Goal: Navigation & Orientation: Understand site structure

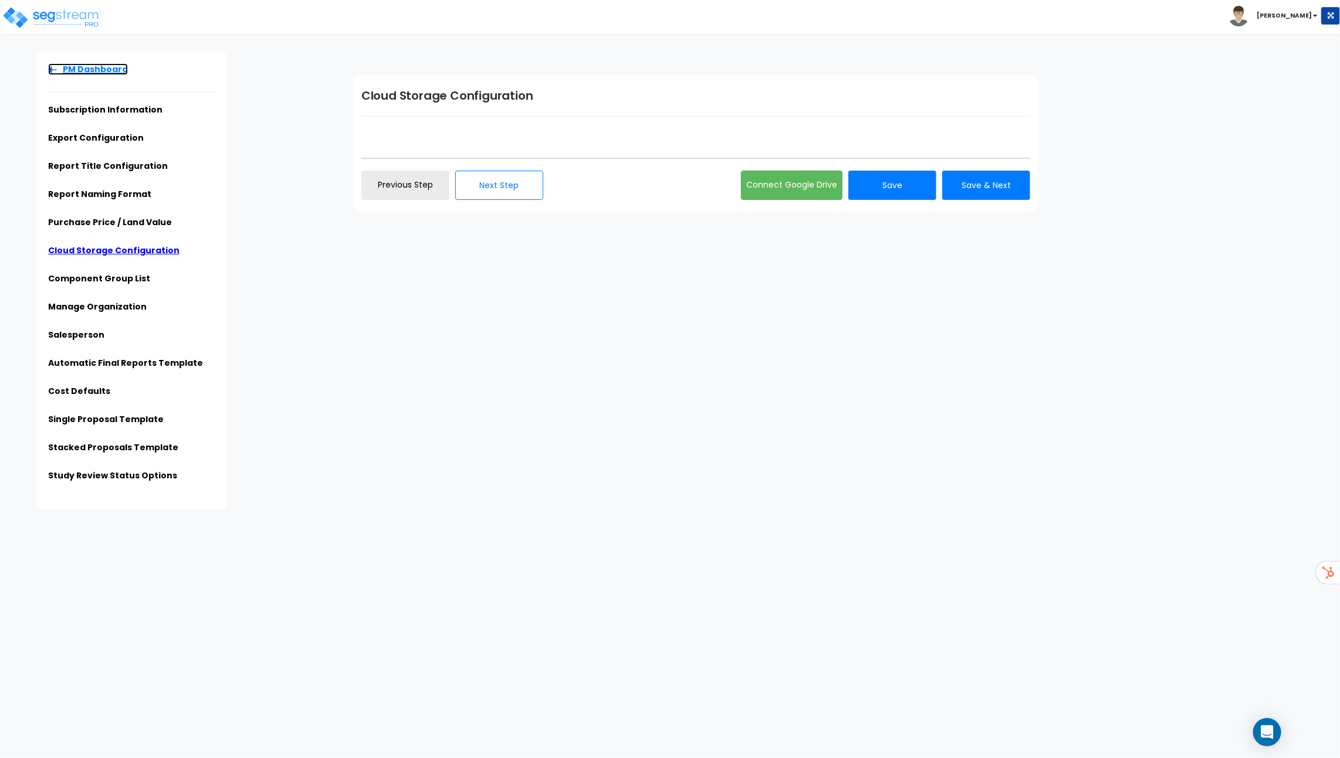
click at [84, 72] on link "PM Dashboard" at bounding box center [88, 69] width 80 height 12
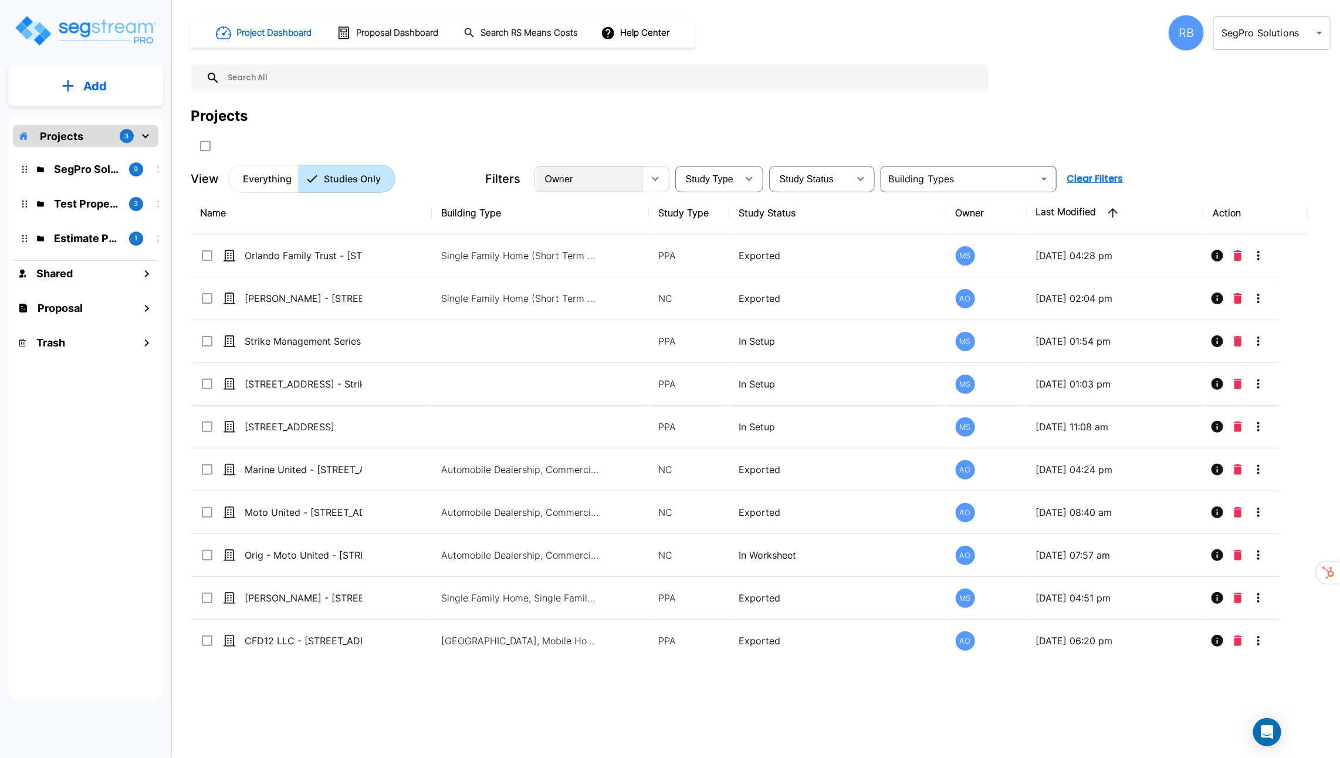
click at [582, 181] on div "Owner" at bounding box center [590, 178] width 107 height 33
click at [571, 183] on span "Owner" at bounding box center [559, 179] width 28 height 10
click at [1236, 37] on body "× Your report is being generated. Be patient! × We're working on your Modificat…" at bounding box center [670, 379] width 1340 height 758
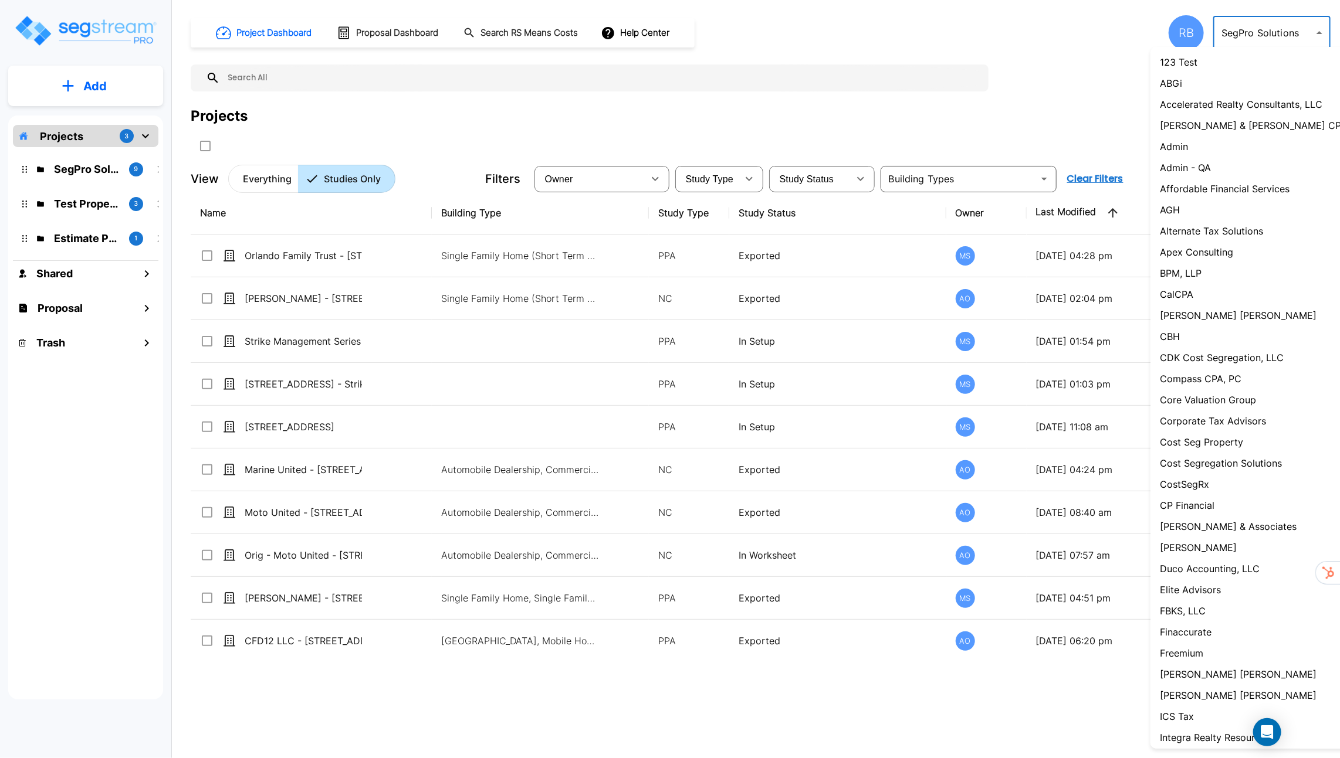
click at [1198, 153] on li "Admin" at bounding box center [1258, 146] width 217 height 21
type input "1"
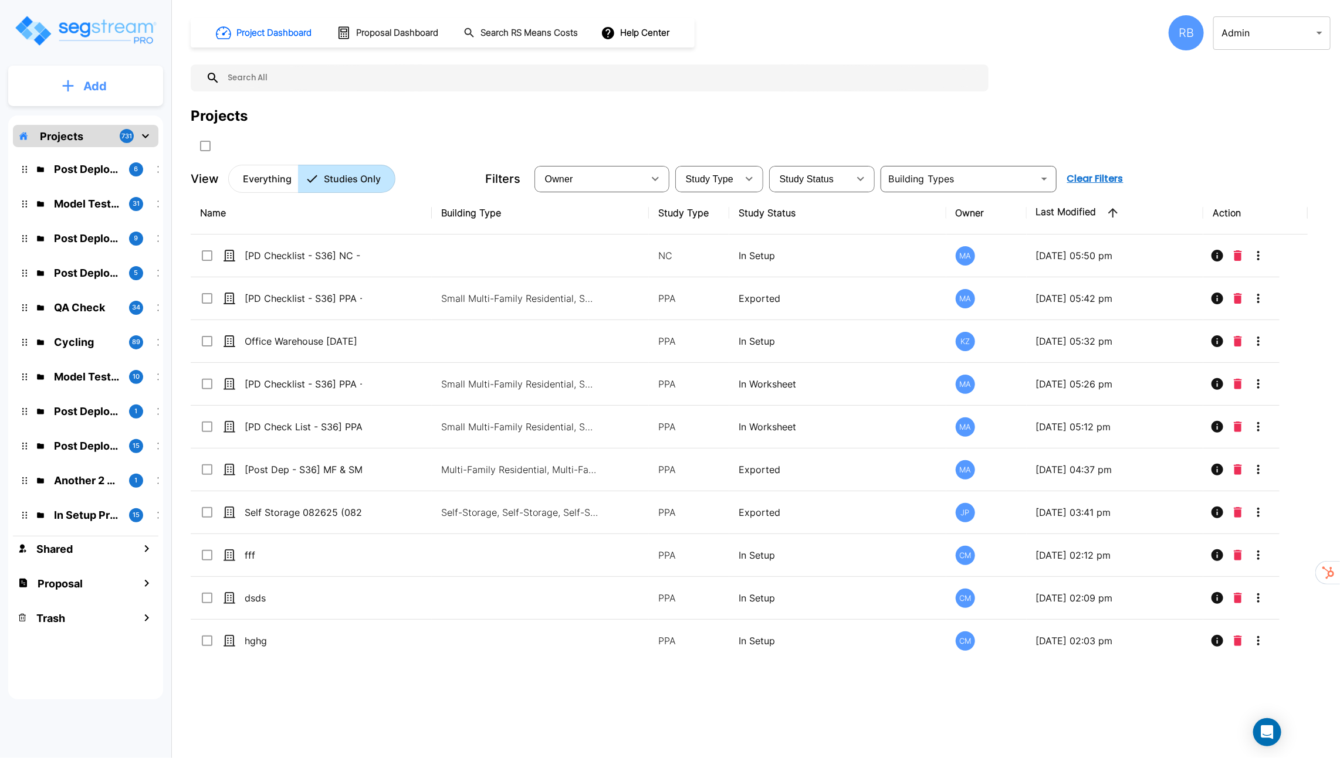
click at [135, 93] on button "Add" at bounding box center [85, 86] width 155 height 34
click at [382, 141] on div at bounding box center [420, 145] width 458 height 19
click at [392, 35] on h1 "Proposal Dashboard" at bounding box center [397, 32] width 82 height 13
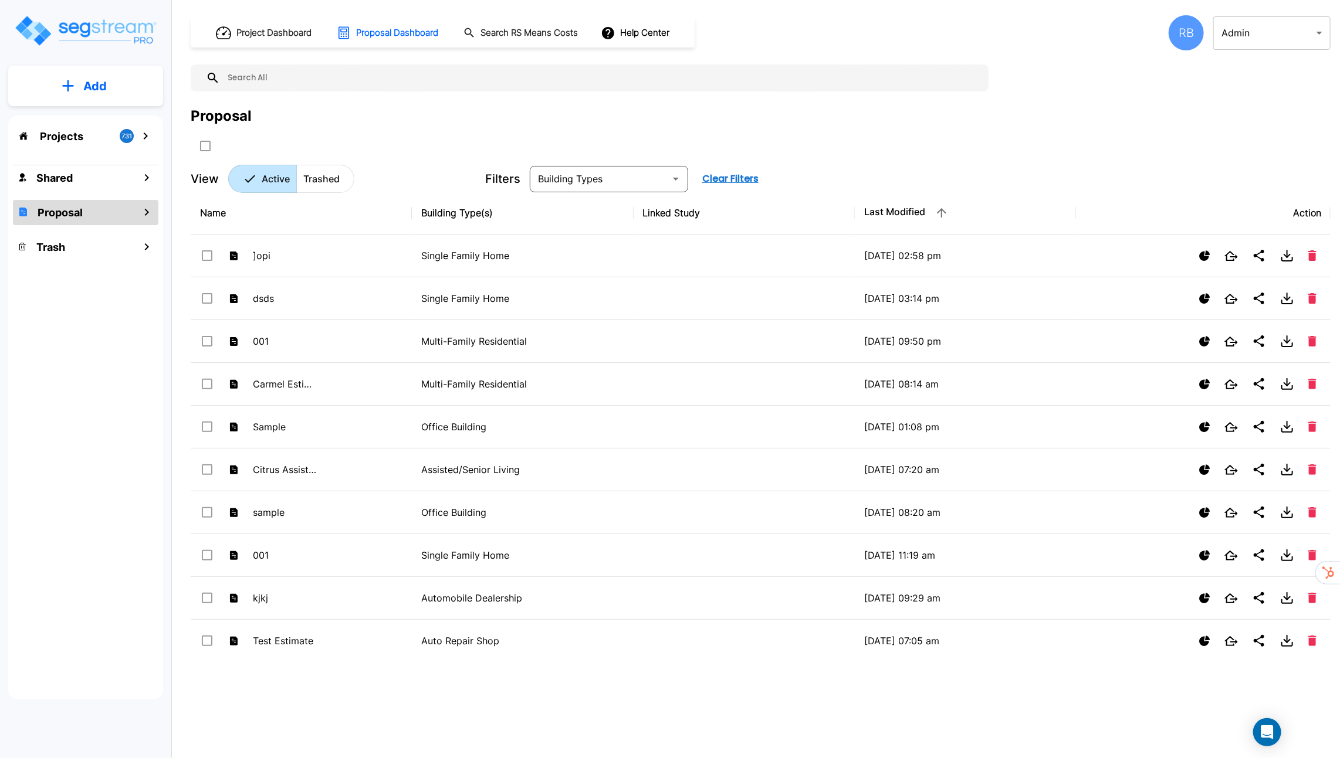
click at [70, 134] on p "Projects" at bounding box center [61, 136] width 43 height 16
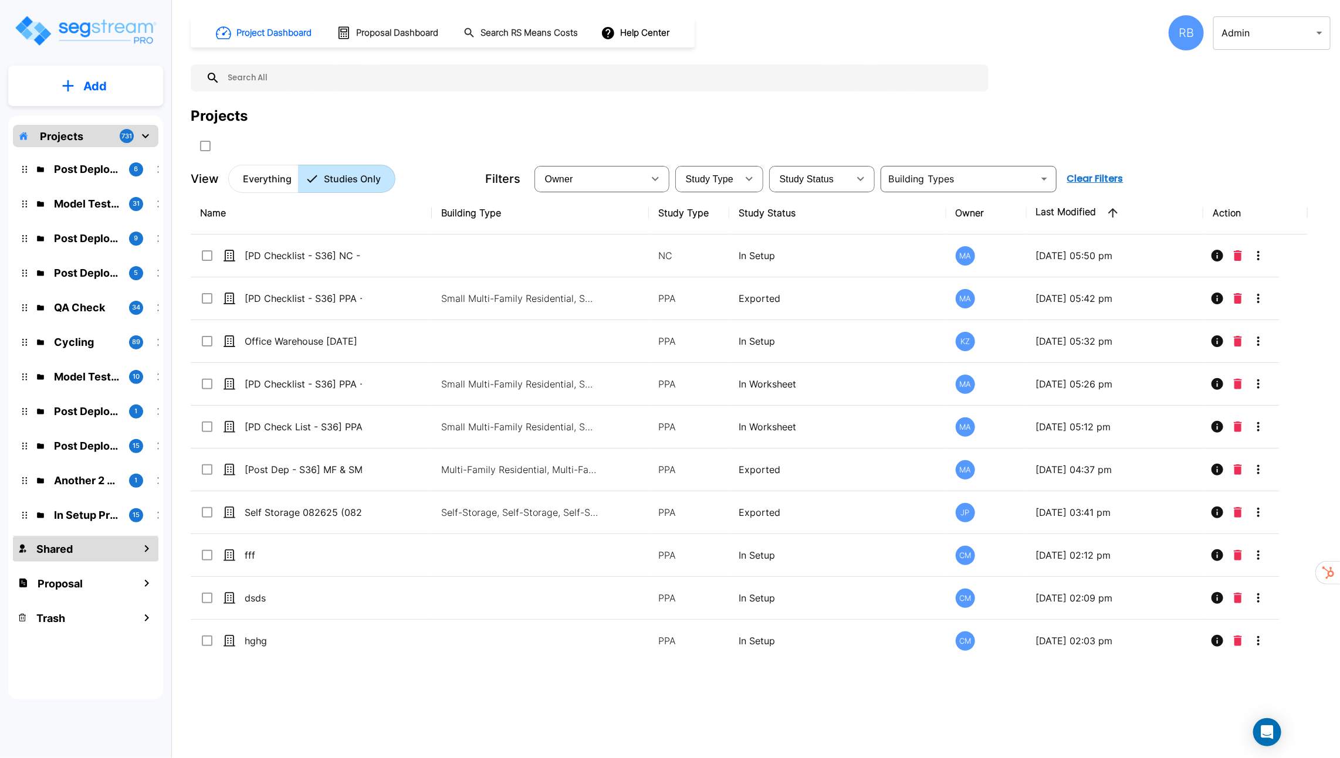
click at [73, 553] on div "Shared" at bounding box center [85, 549] width 145 height 25
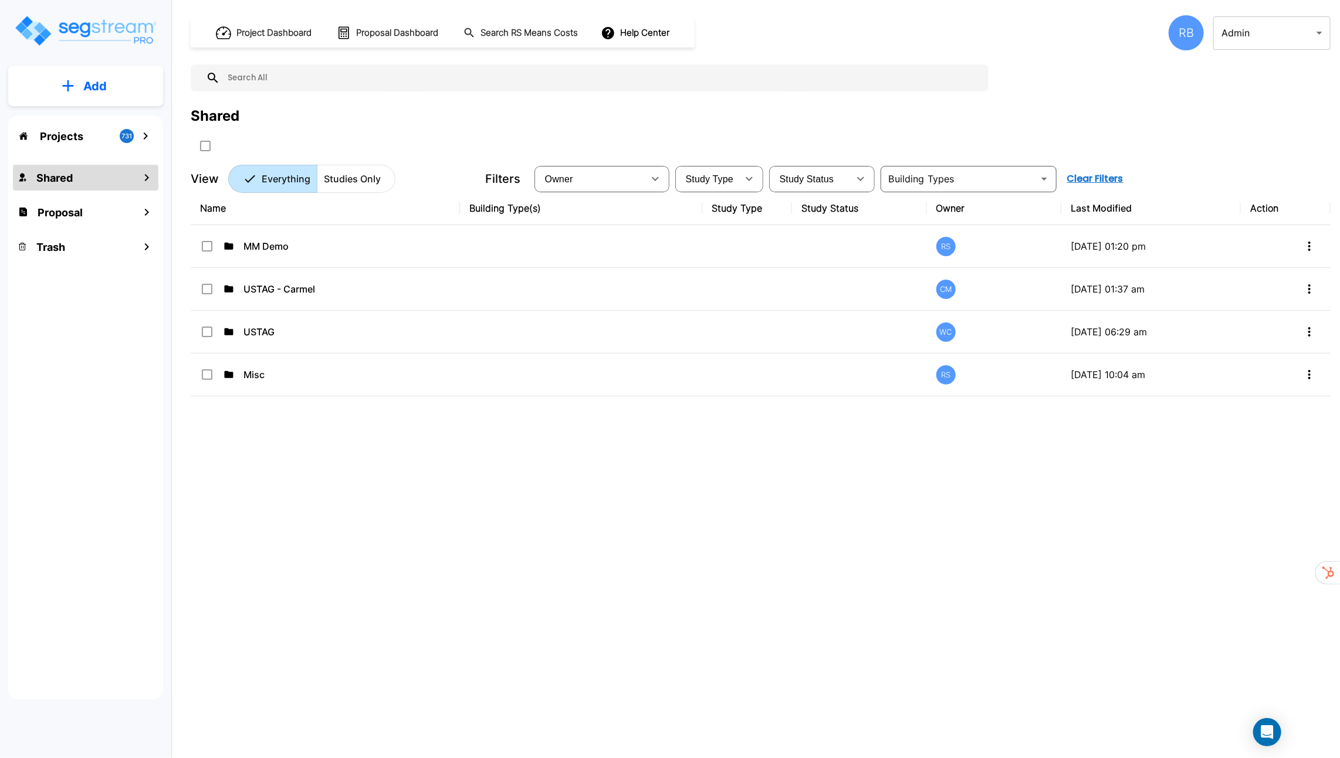
click at [72, 130] on p "Projects" at bounding box center [61, 136] width 43 height 16
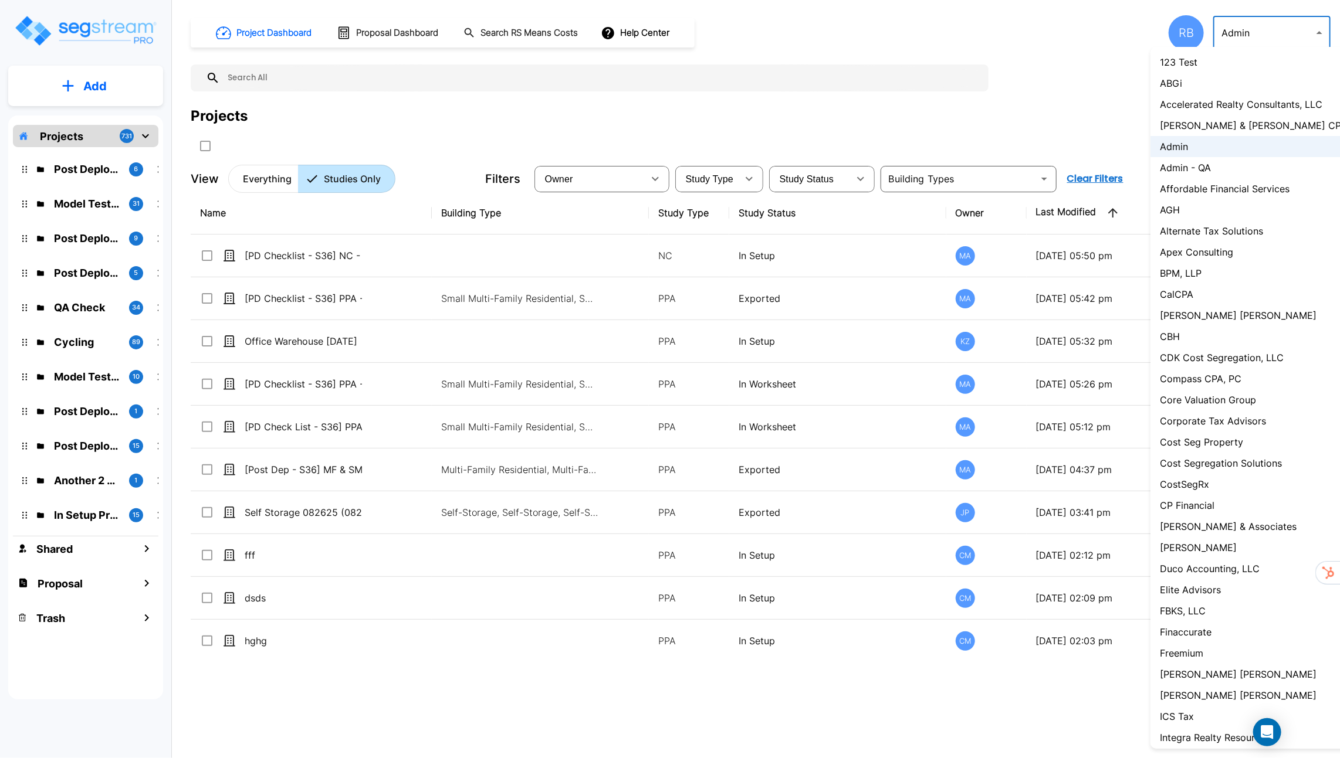
click at [1283, 35] on body "× Your report is being generated. Be patient! × We're working on your Modificat…" at bounding box center [670, 379] width 1340 height 758
click at [1283, 35] on div at bounding box center [670, 379] width 1340 height 758
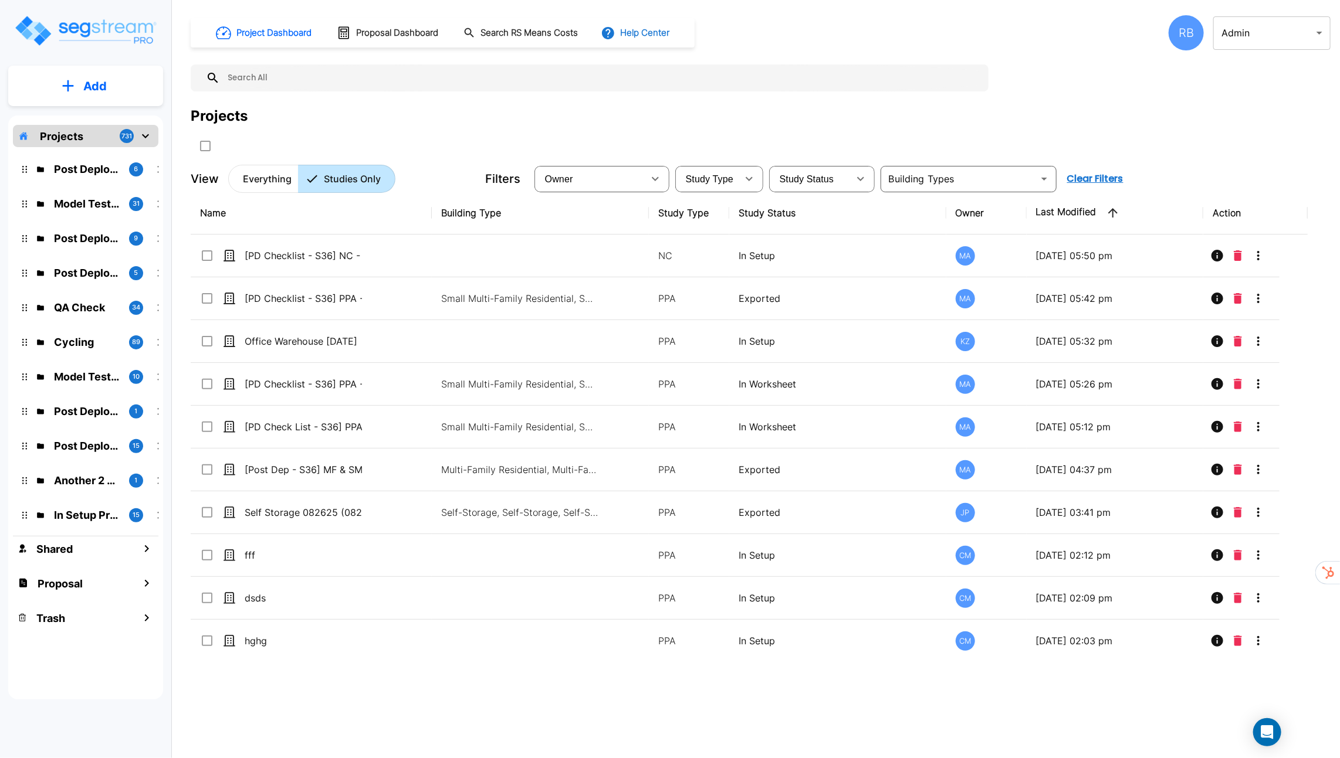
click at [630, 38] on button "Help Center" at bounding box center [636, 33] width 76 height 22
click at [640, 106] on li "Tours" at bounding box center [657, 106] width 113 height 21
